Goal: Task Accomplishment & Management: Use online tool/utility

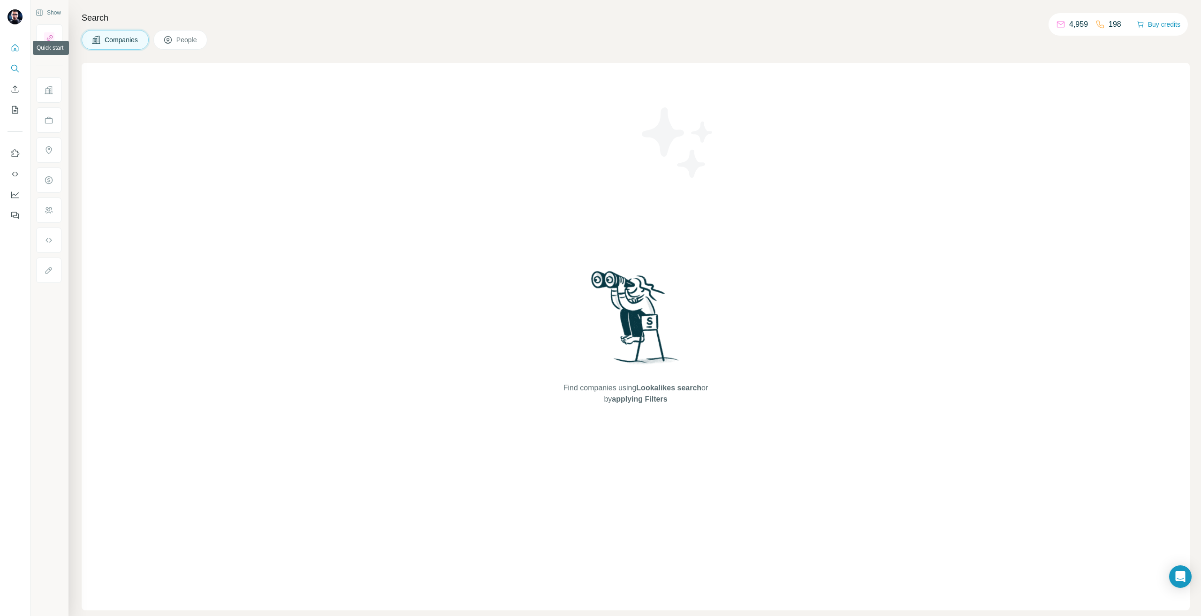
click at [15, 44] on icon "Quick start" at bounding box center [14, 47] width 9 height 9
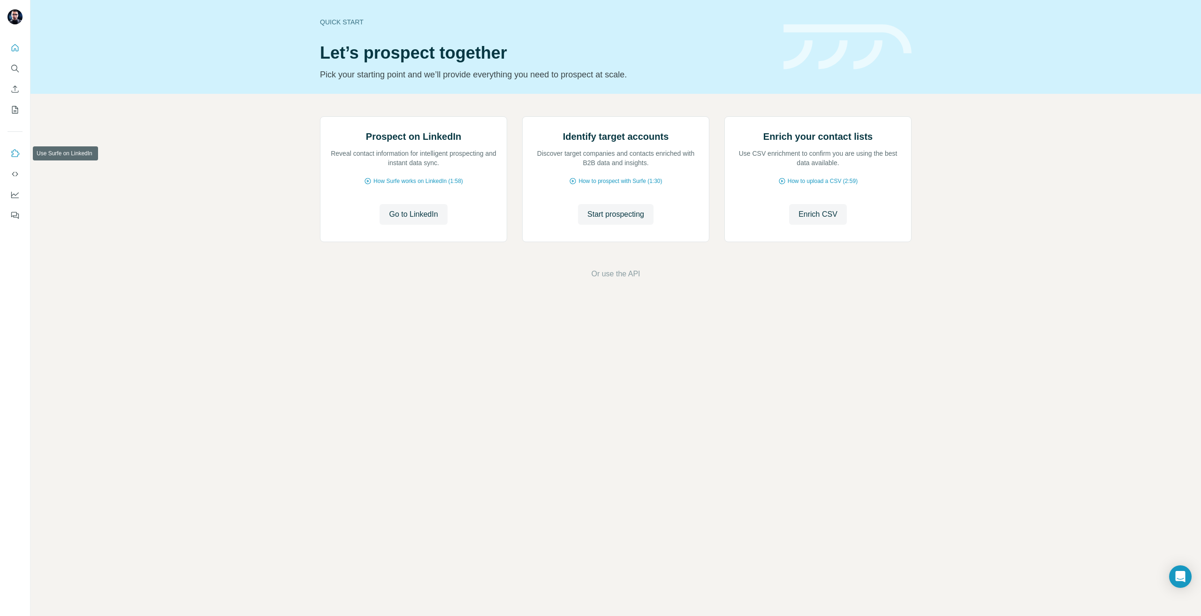
click at [13, 153] on icon "Use Surfe on LinkedIn" at bounding box center [14, 153] width 9 height 9
click at [13, 107] on icon "My lists" at bounding box center [14, 109] width 9 height 9
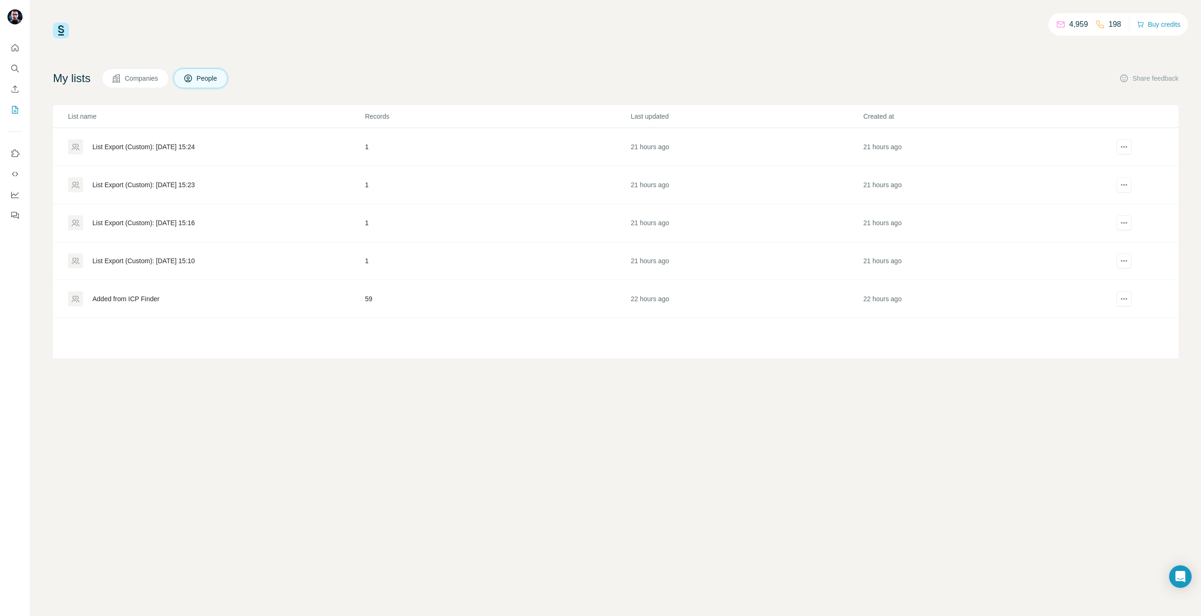
click at [146, 88] on button "Companies" at bounding box center [135, 78] width 67 height 20
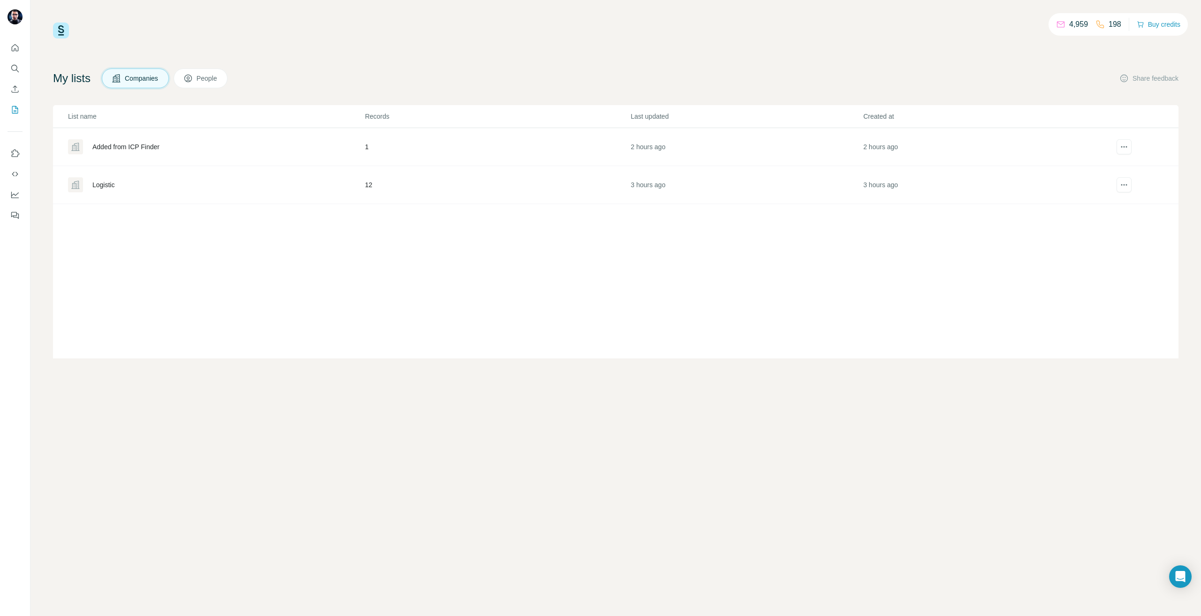
click at [136, 153] on div "Added from ICP Finder" at bounding box center [216, 146] width 296 height 15
click at [101, 180] on div "Logistic" at bounding box center [216, 184] width 296 height 15
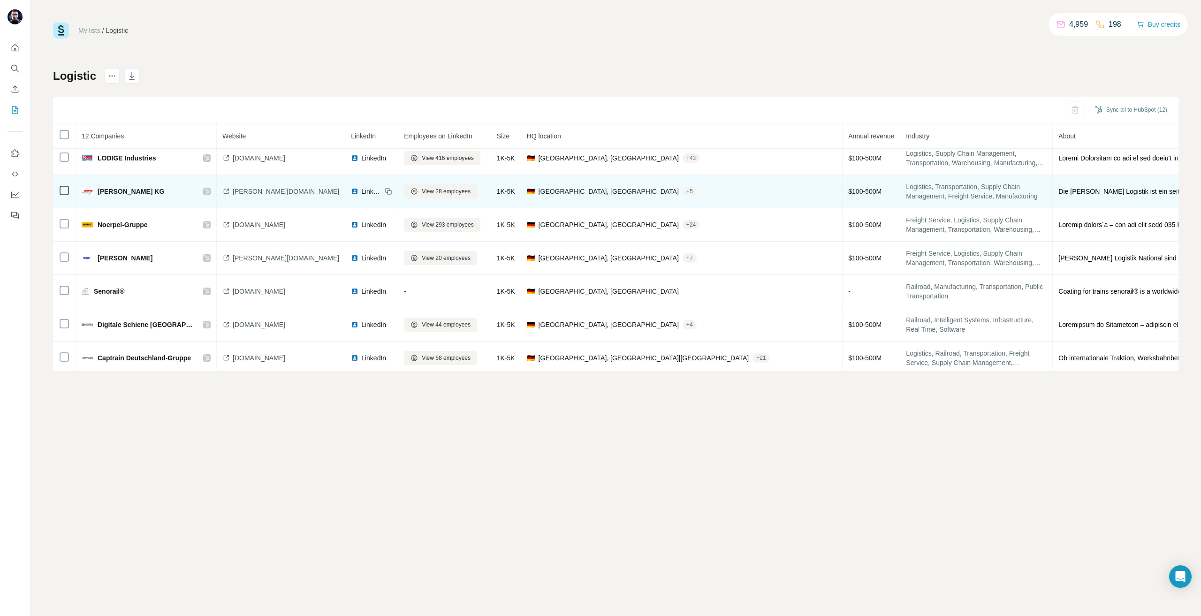
scroll to position [182, 0]
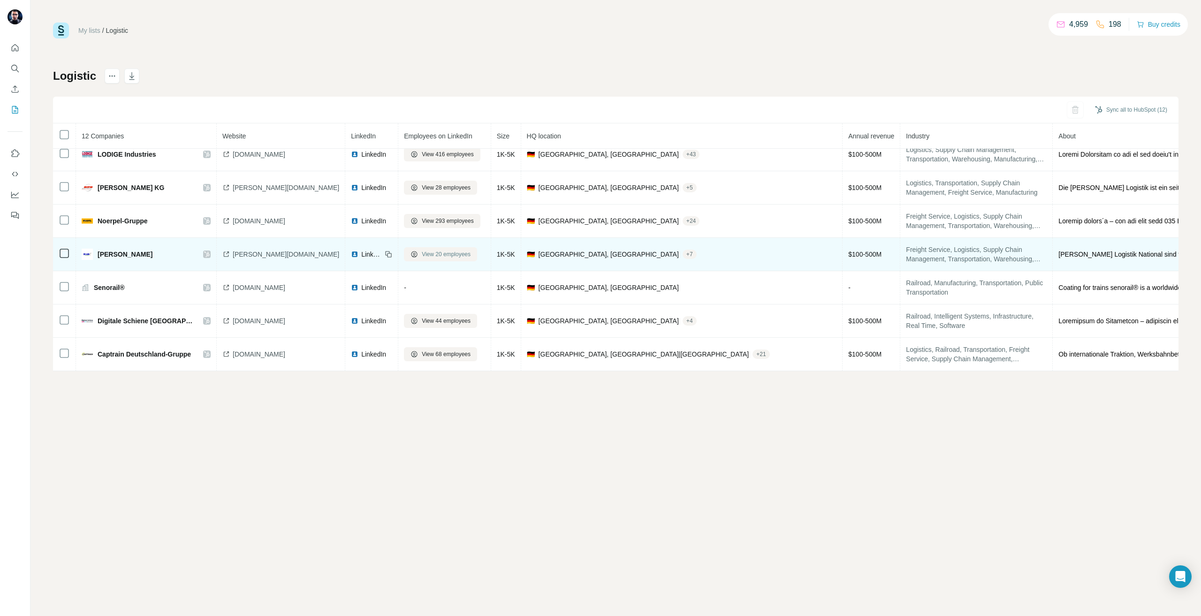
click at [414, 249] on button "View 20 employees" at bounding box center [440, 254] width 73 height 14
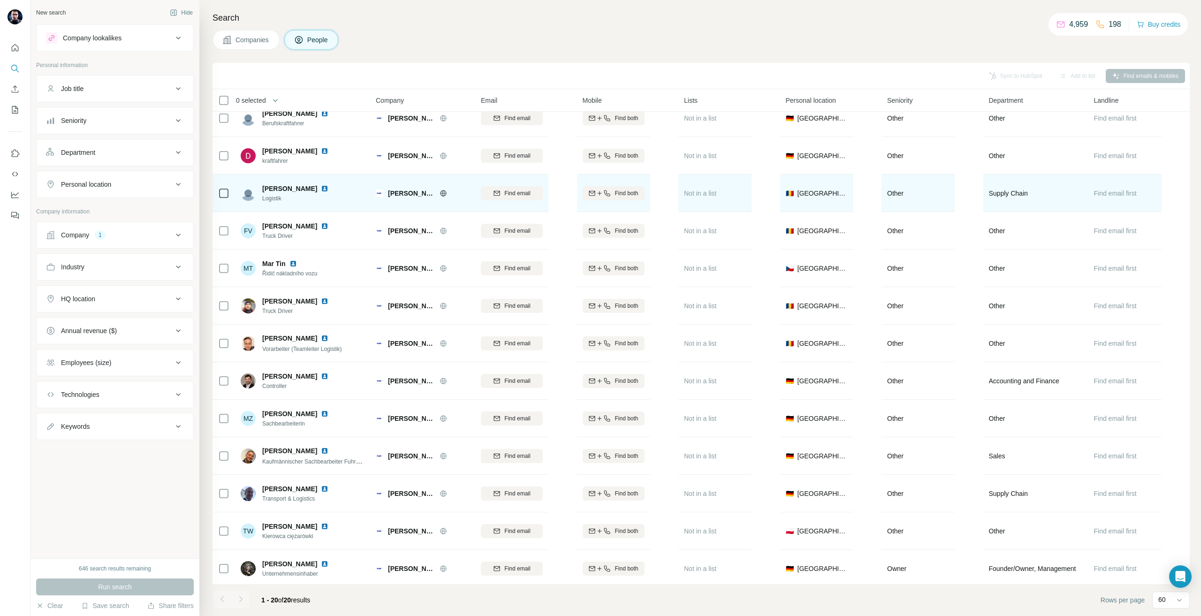
scroll to position [283, 0]
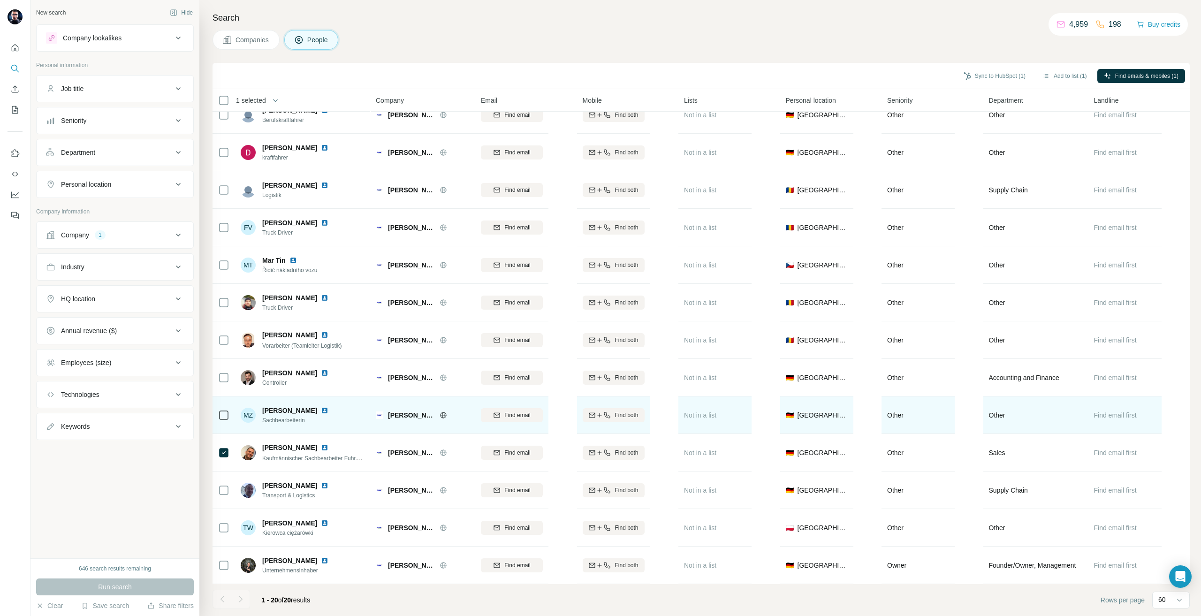
click at [223, 402] on div at bounding box center [223, 415] width 11 height 26
click at [223, 417] on div at bounding box center [223, 415] width 11 height 26
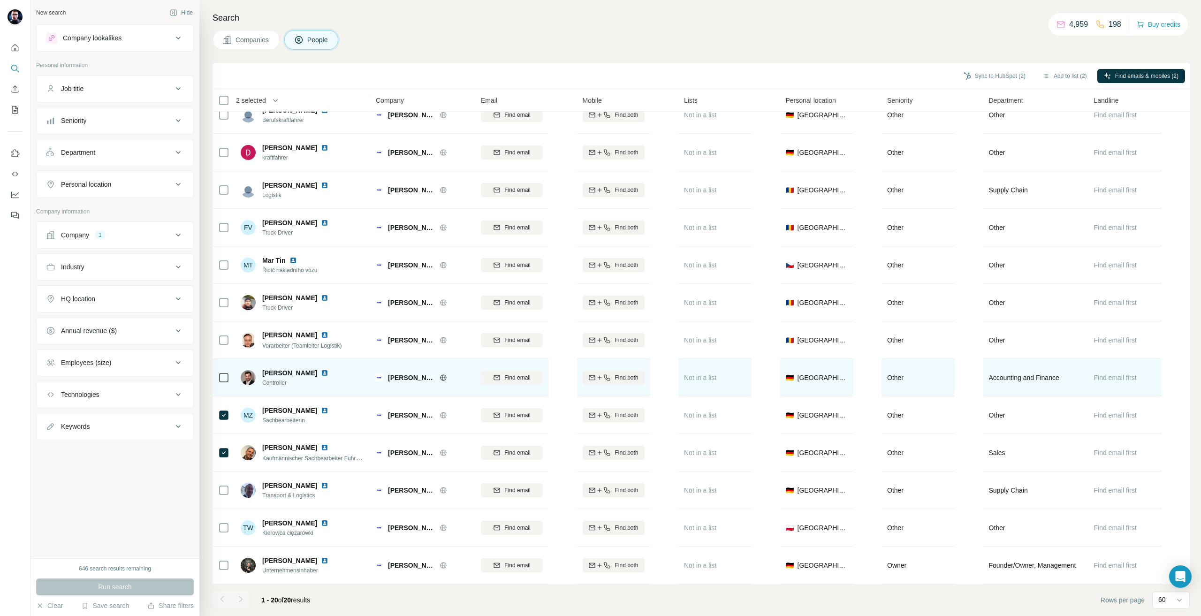
click at [222, 378] on icon at bounding box center [223, 377] width 11 height 11
click at [536, 374] on div "Find email" at bounding box center [512, 377] width 62 height 8
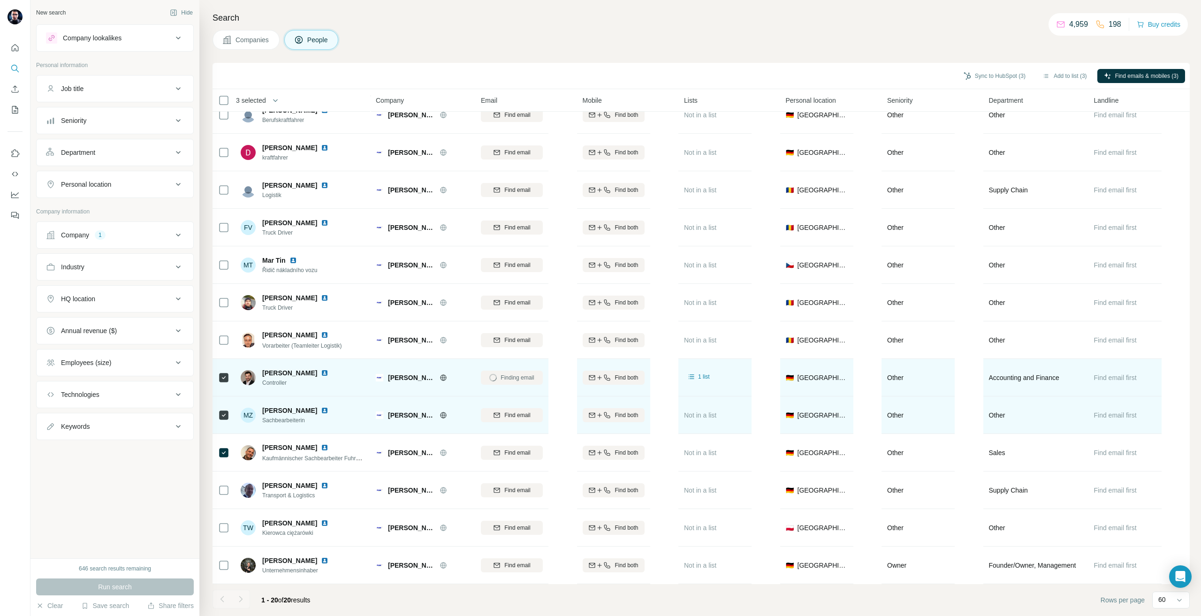
click at [519, 416] on button "Find email" at bounding box center [512, 415] width 62 height 14
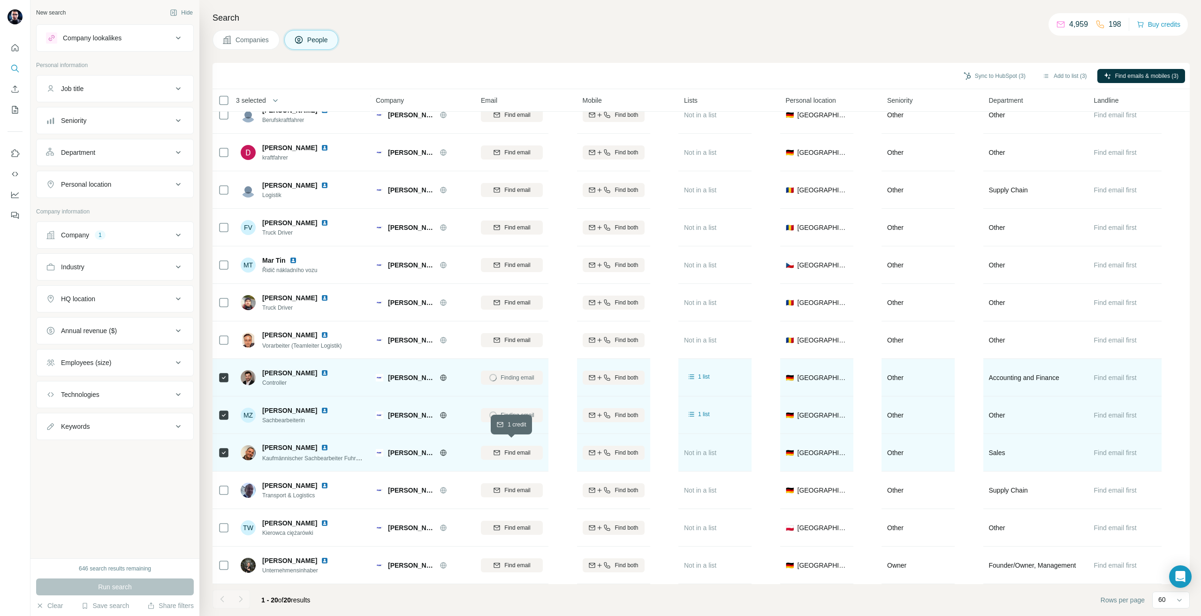
click at [515, 448] on span "Find email" at bounding box center [517, 452] width 26 height 8
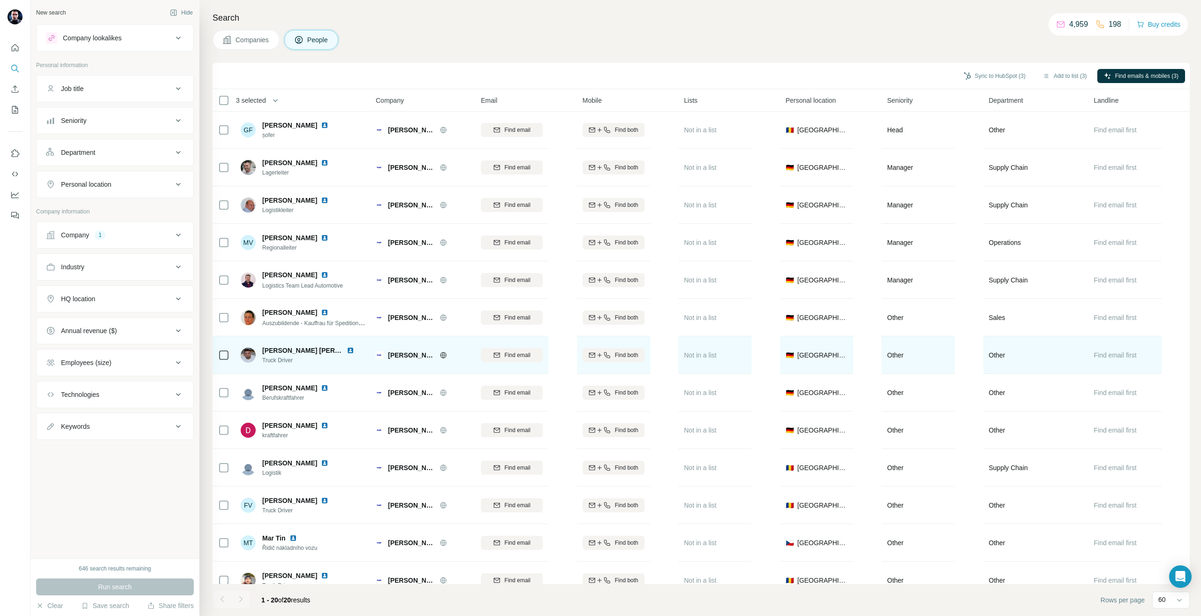
scroll to position [0, 0]
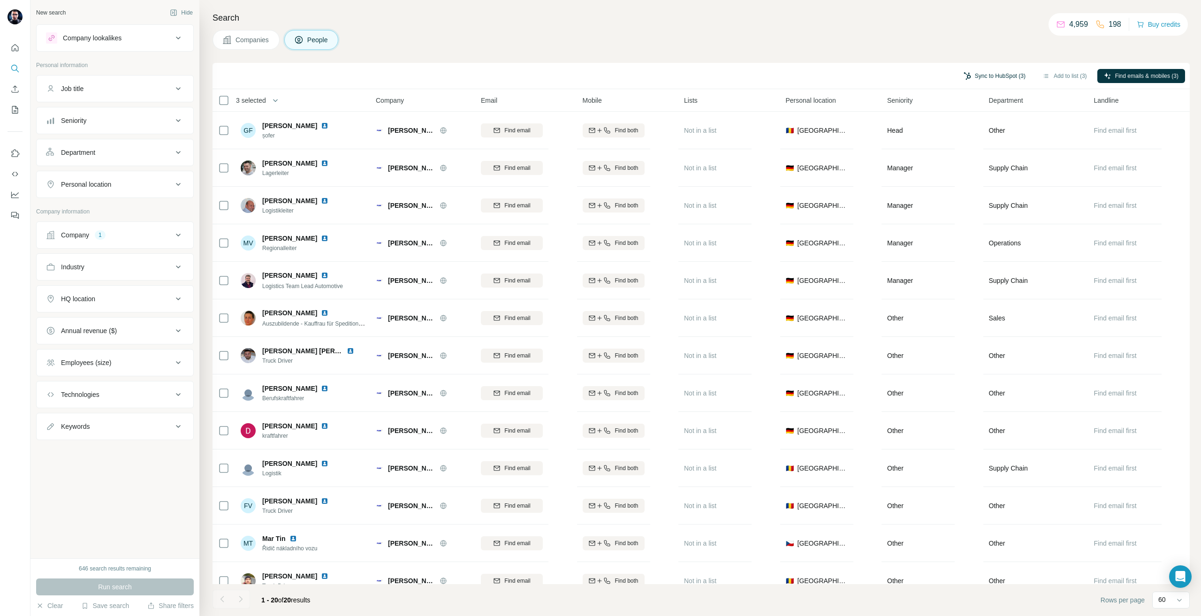
click at [993, 70] on button "Sync to HubSpot (3)" at bounding box center [994, 76] width 75 height 14
click at [933, 163] on button "Sync to HubSpot" at bounding box center [968, 156] width 104 height 19
